Goal: Task Accomplishment & Management: Use online tool/utility

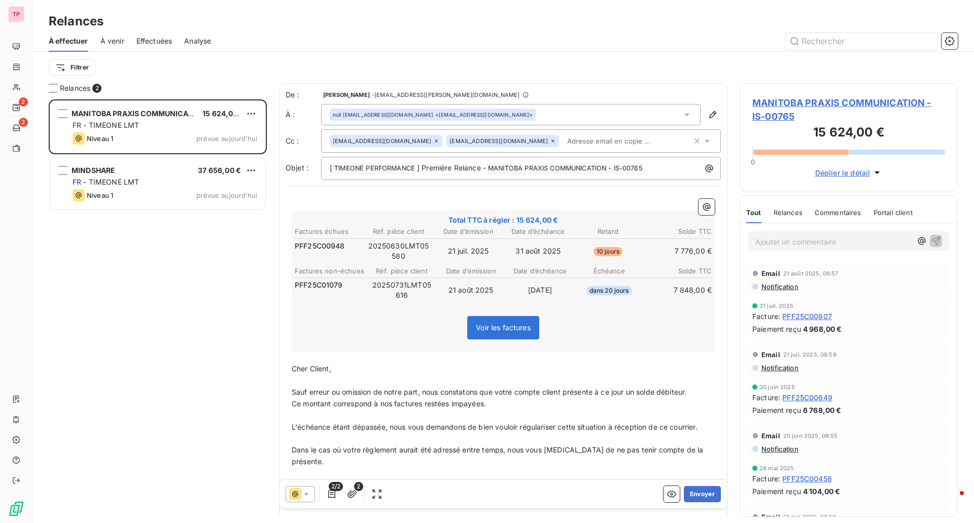
scroll to position [416, 211]
click at [684, 488] on button "Envoyer" at bounding box center [702, 494] width 37 height 16
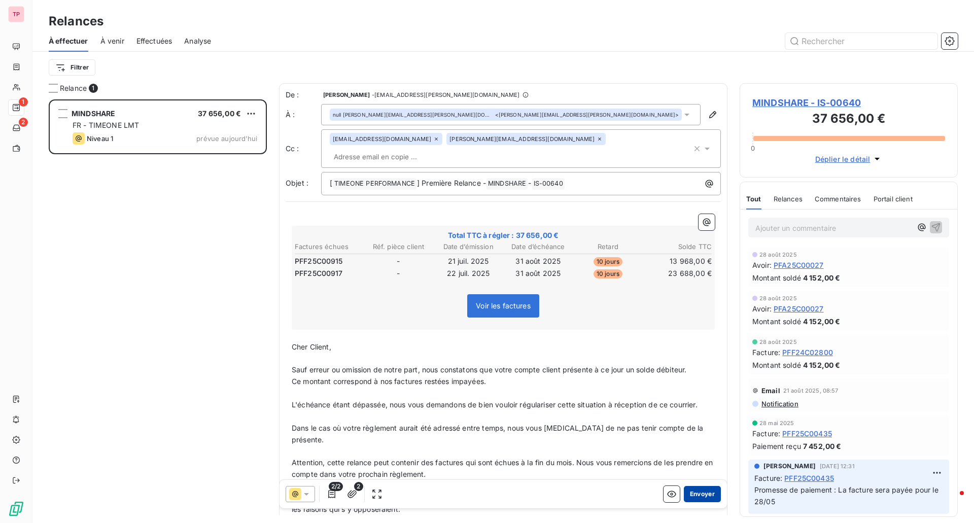
click at [693, 493] on button "Envoyer" at bounding box center [702, 494] width 37 height 16
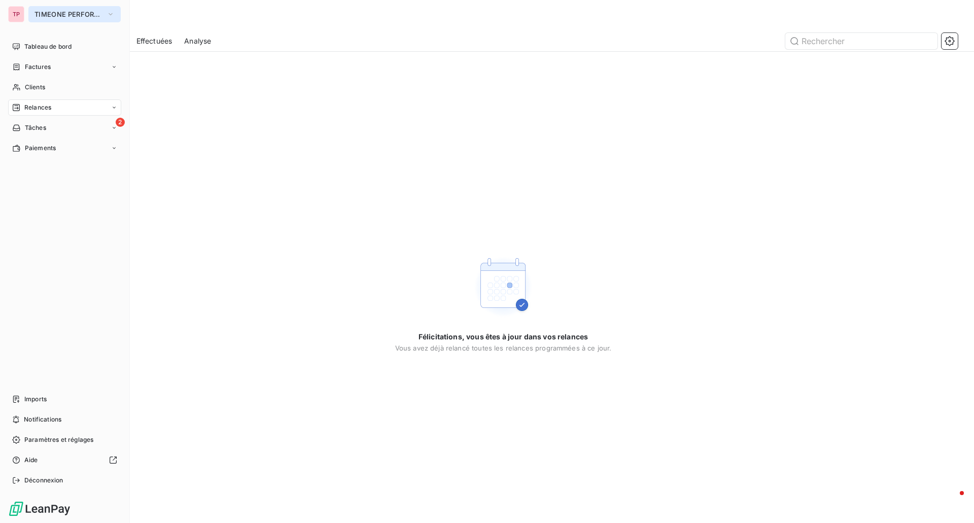
click at [45, 10] on button "TIMEONE PERFORMANCE" at bounding box center [74, 14] width 92 height 16
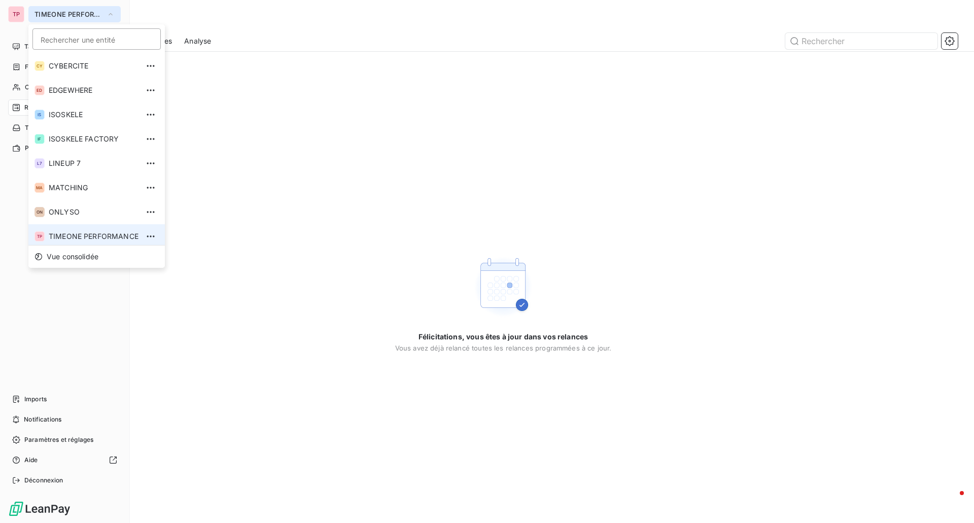
scroll to position [4, 0]
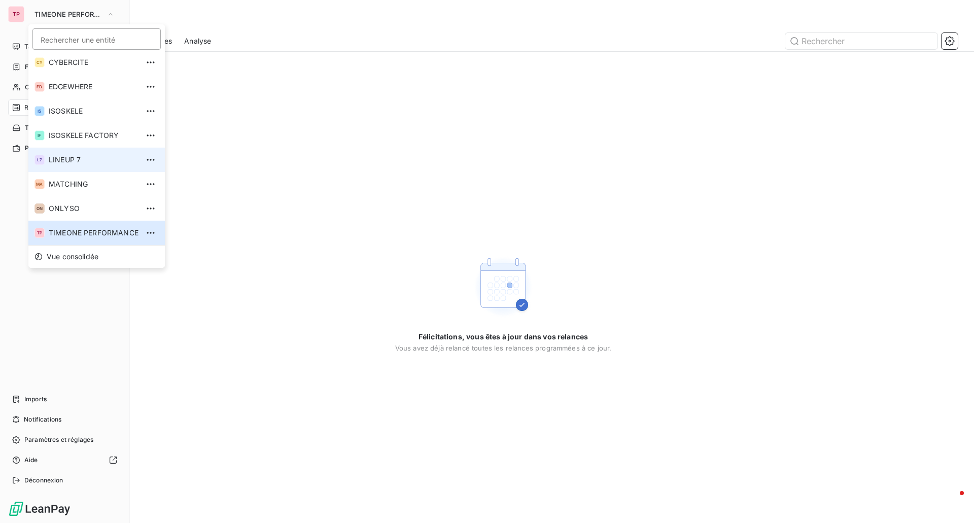
click at [83, 152] on li "L7 LINEUP 7" at bounding box center [96, 160] width 136 height 24
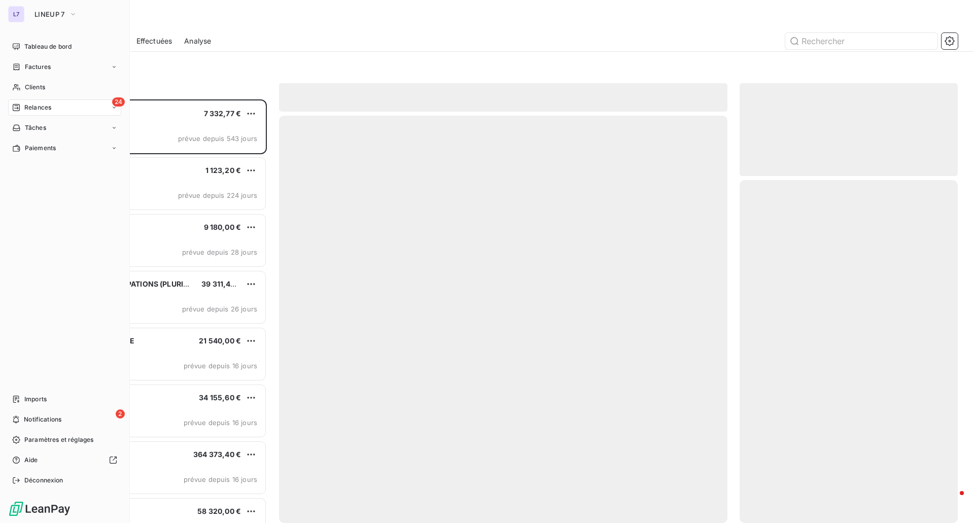
scroll to position [416, 211]
